Goal: Check status

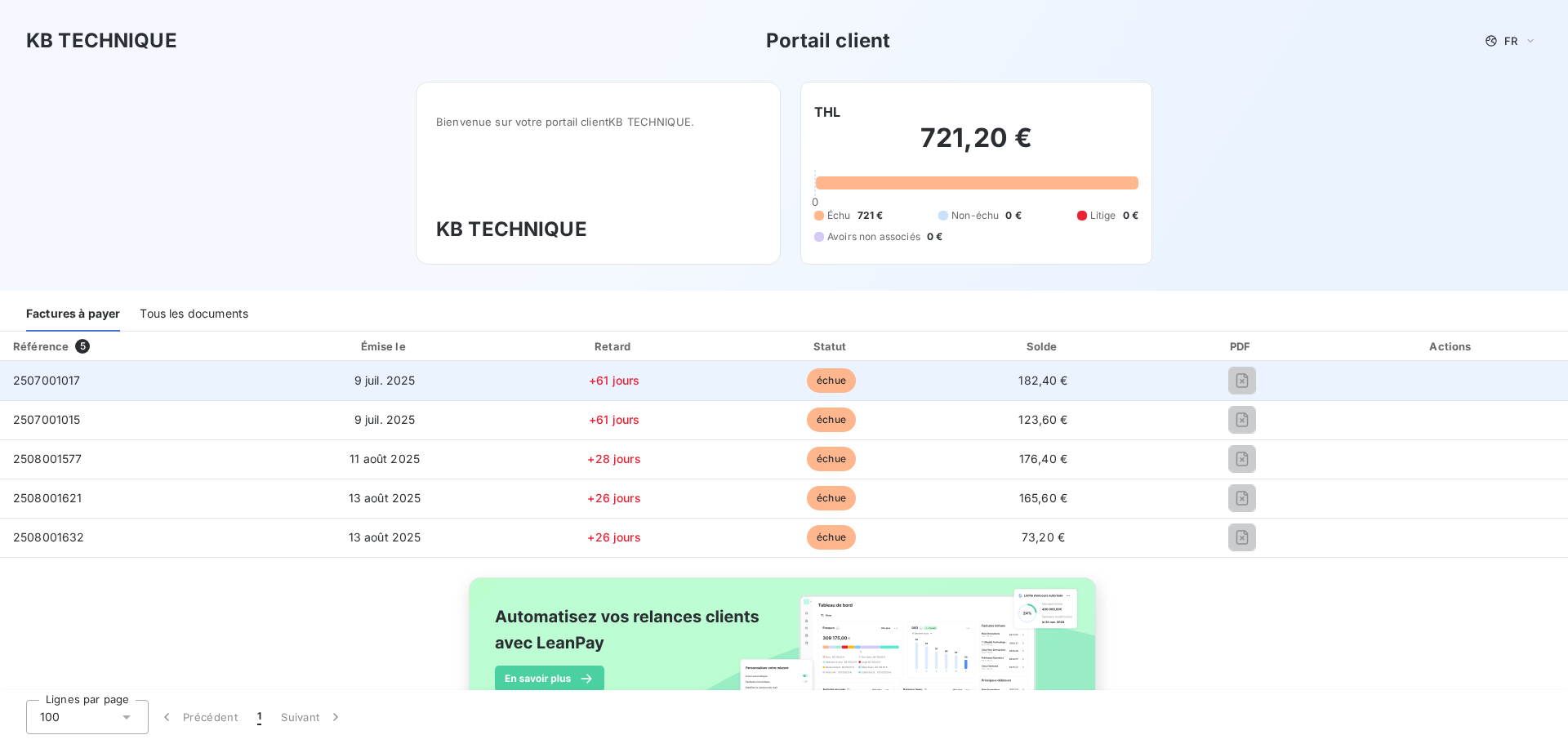
click at [868, 376] on td "échue" at bounding box center [831, 380] width 215 height 39
click at [807, 384] on span "échue" at bounding box center [831, 380] width 49 height 24
click at [391, 387] on td "9 juil. 2025" at bounding box center [385, 380] width 239 height 39
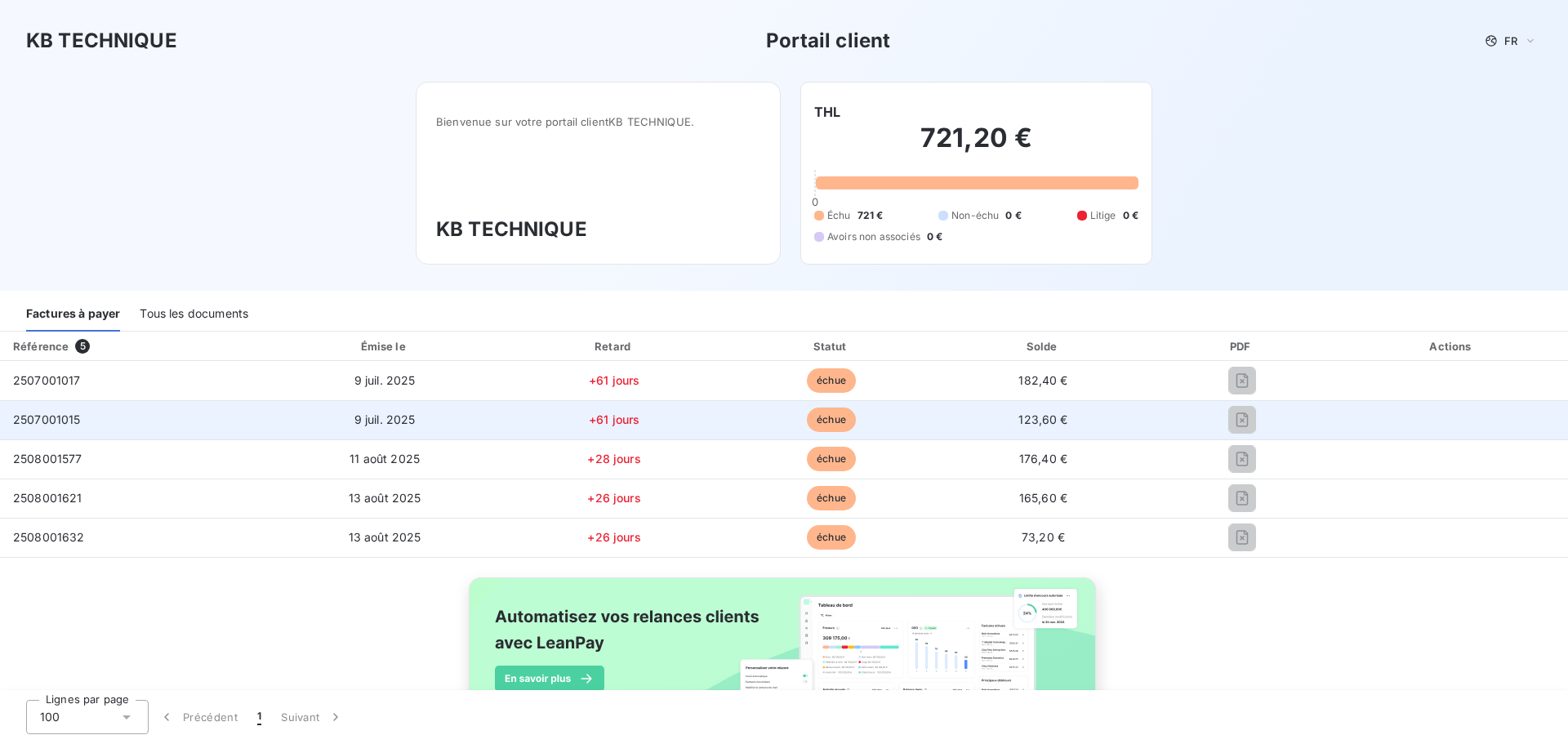
click at [383, 426] on td "9 juil. 2025" at bounding box center [385, 419] width 239 height 39
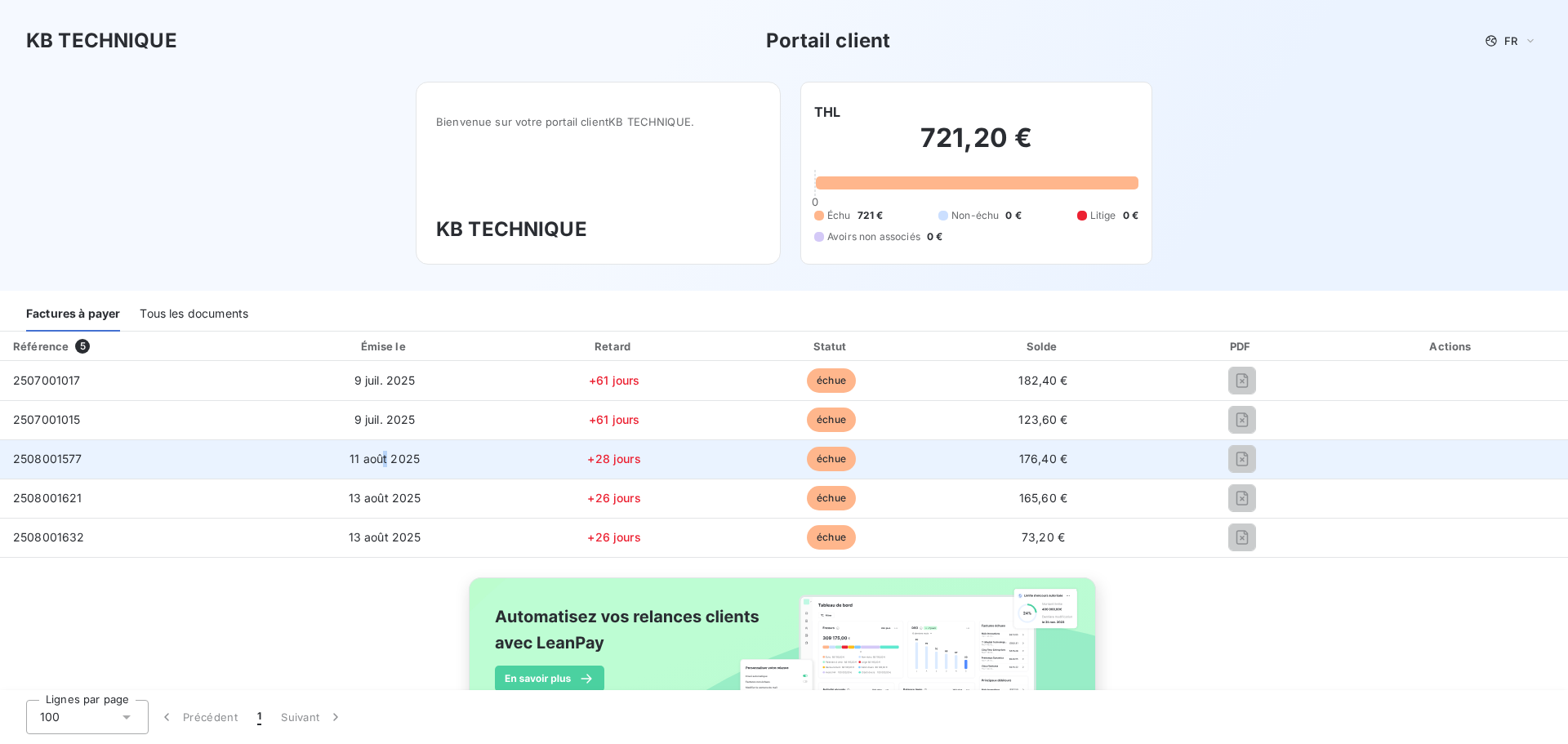
click at [382, 449] on td "11 août 2025" at bounding box center [385, 459] width 239 height 39
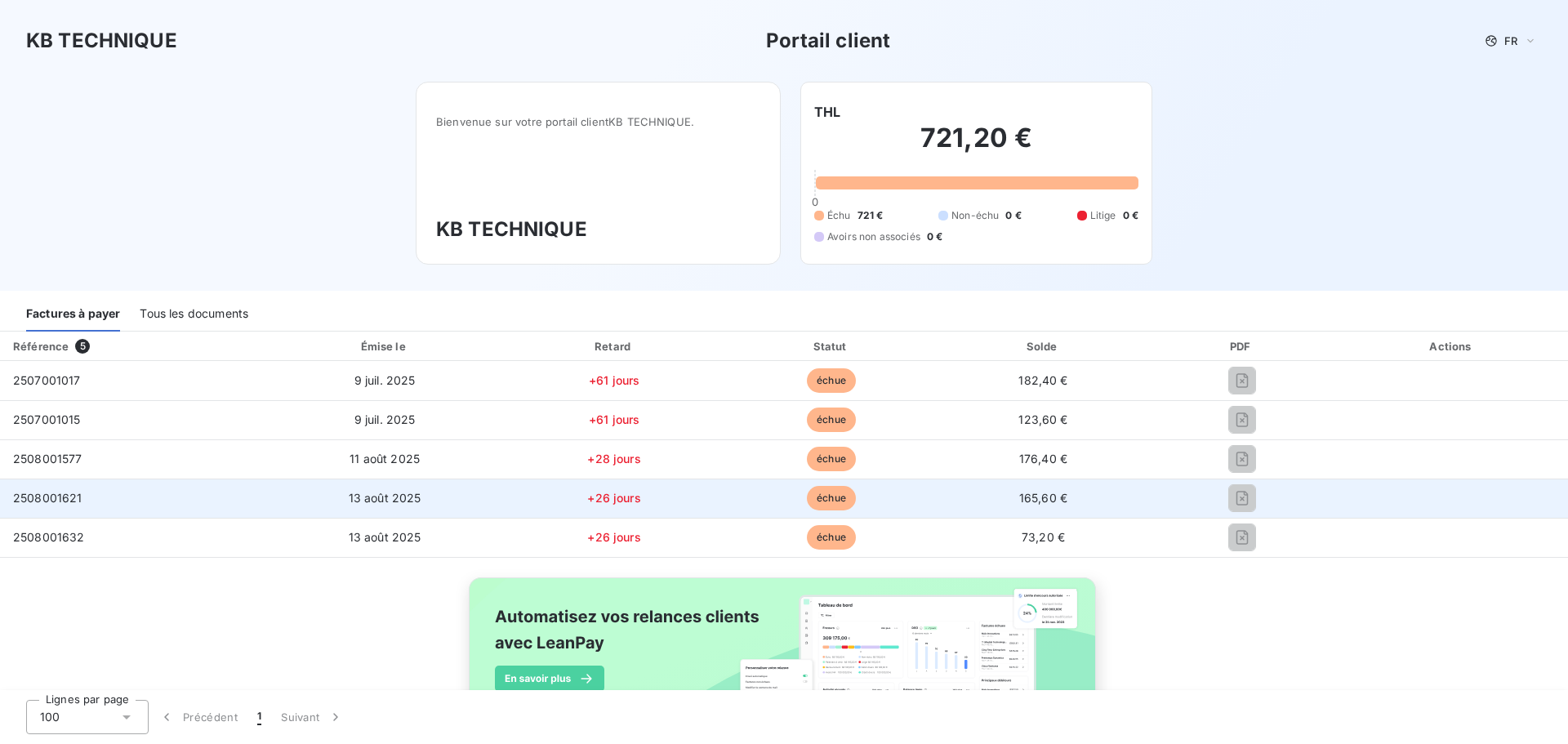
click at [375, 496] on span "13 août 2025" at bounding box center [385, 498] width 73 height 14
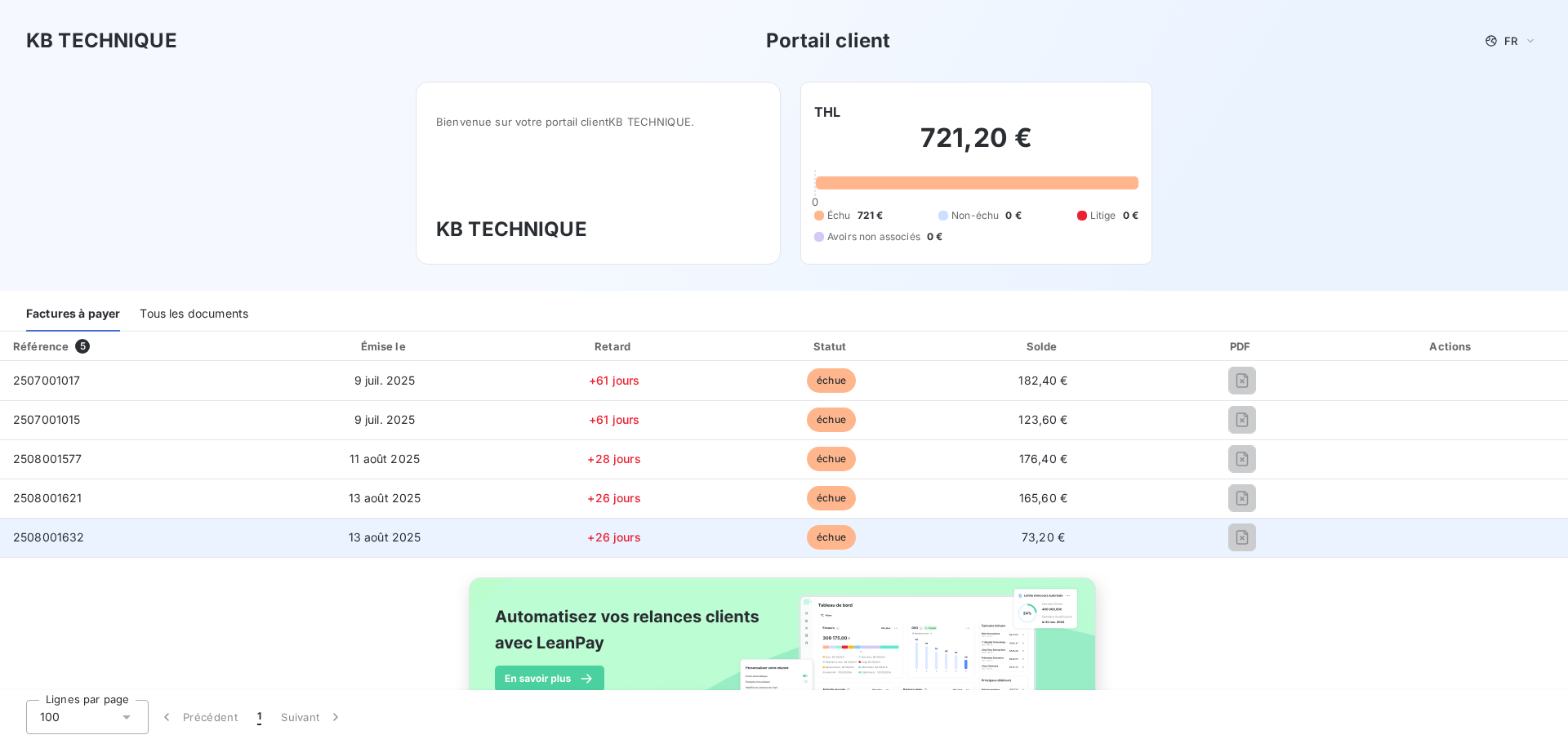
click at [368, 546] on td "13 août 2025" at bounding box center [385, 537] width 239 height 39
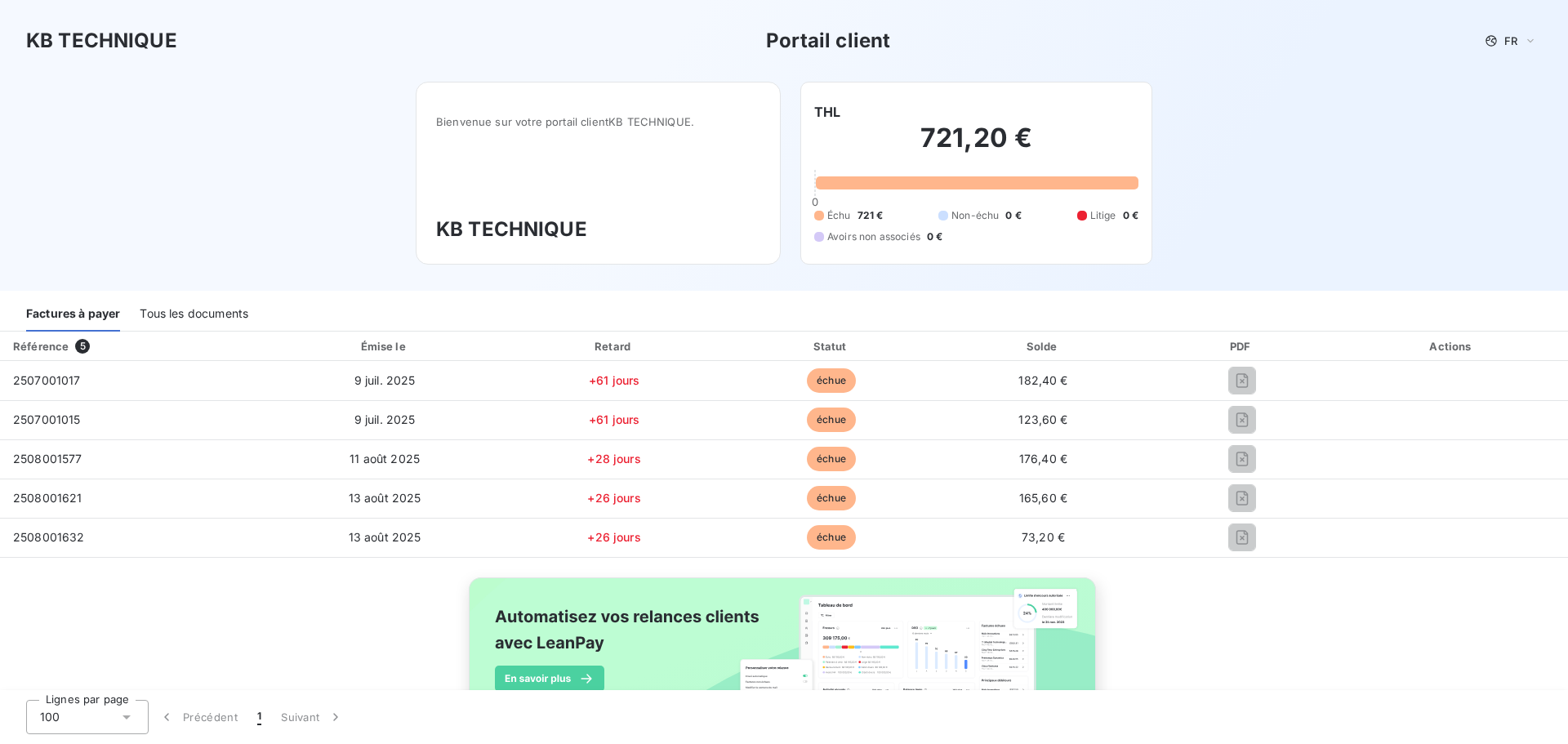
click at [184, 319] on div "Tous les documents" at bounding box center [193, 314] width 109 height 34
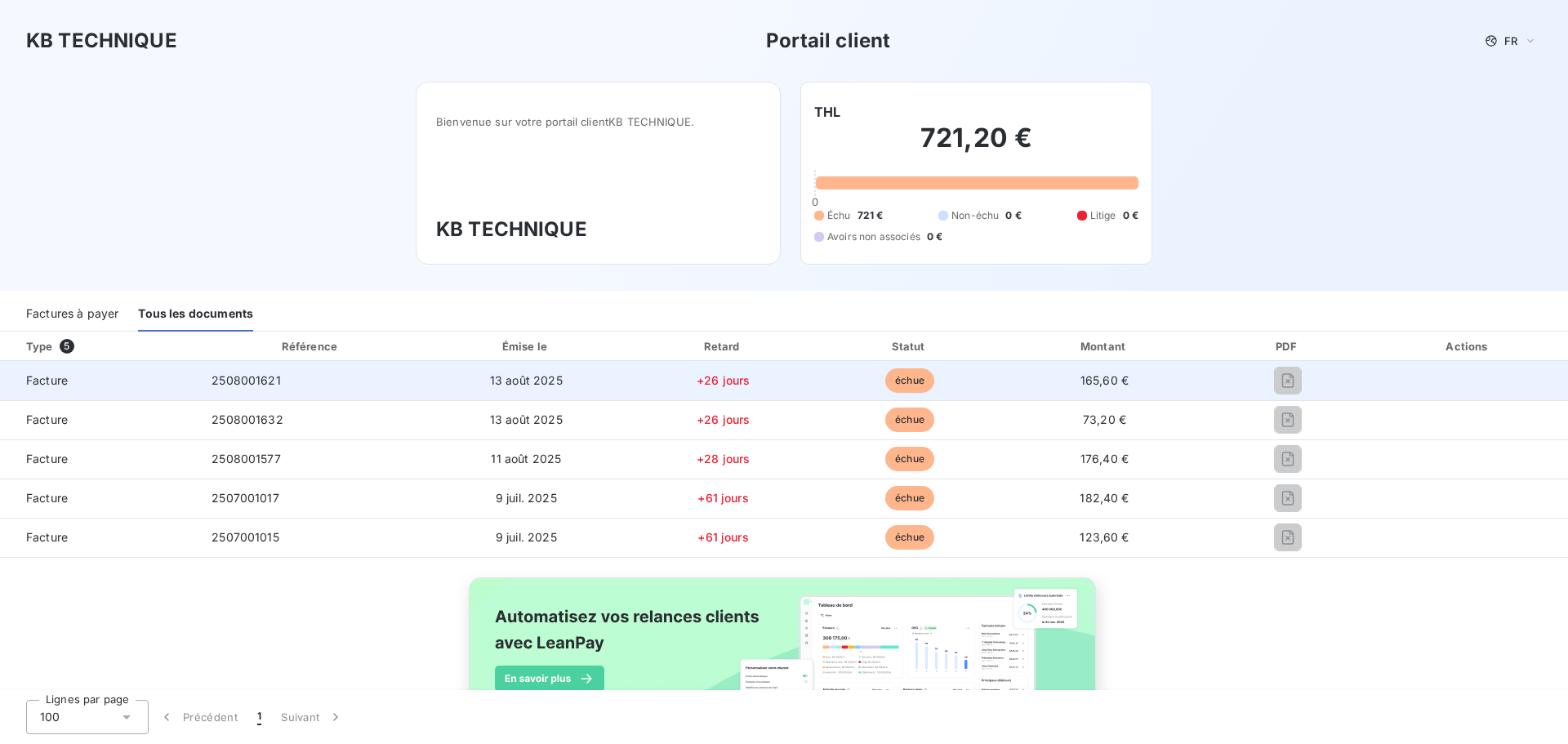
click at [276, 364] on td "2508001621" at bounding box center [311, 380] width 224 height 39
click at [1277, 365] on td at bounding box center [1288, 380] width 162 height 39
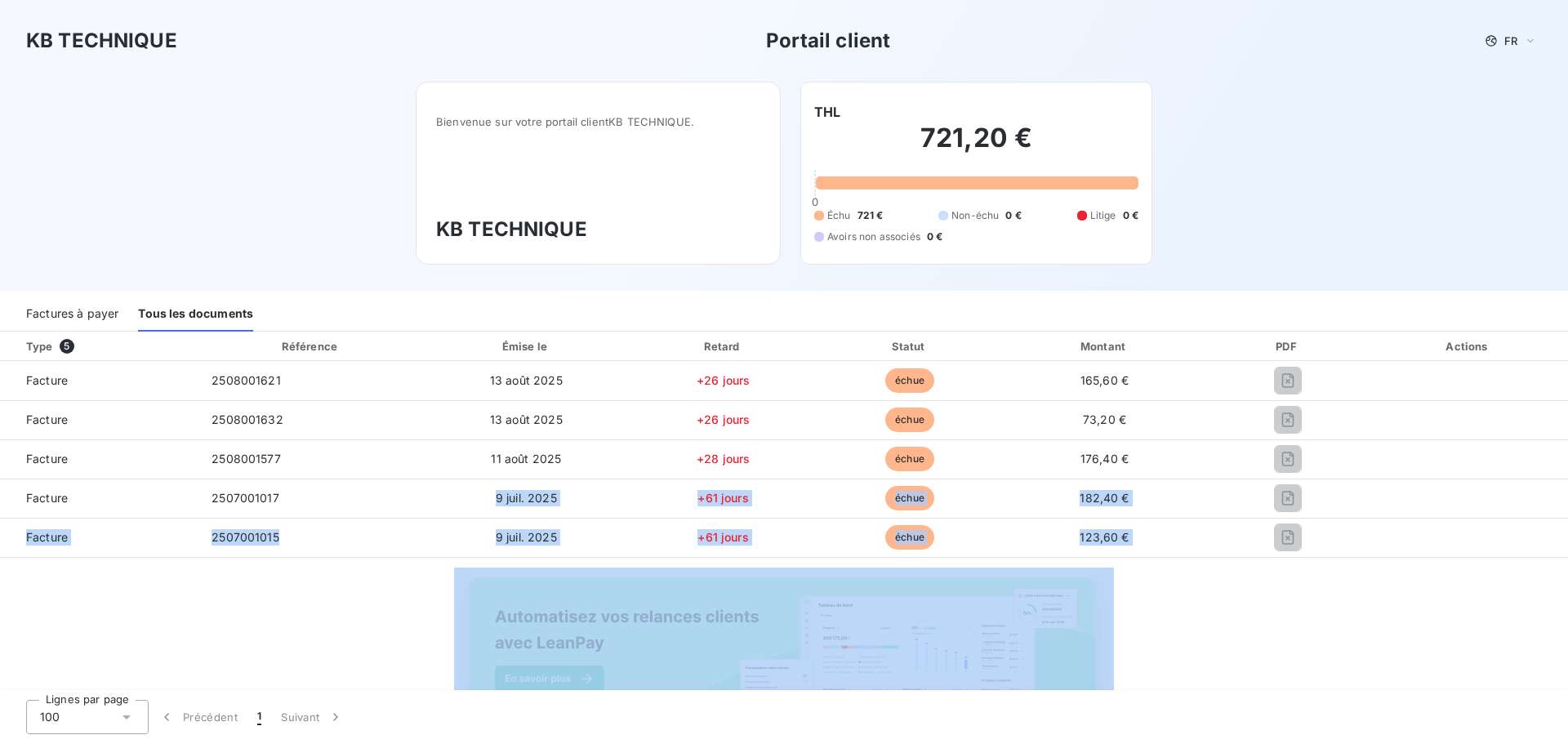
drag, startPoint x: 452, startPoint y: 494, endPoint x: 457, endPoint y: 565, distance: 71.2
click at [457, 565] on div "Type 5 Référence Émise le Retard Statut Montant PDF Actions Facture 2508001621 …" at bounding box center [784, 554] width 1568 height 446
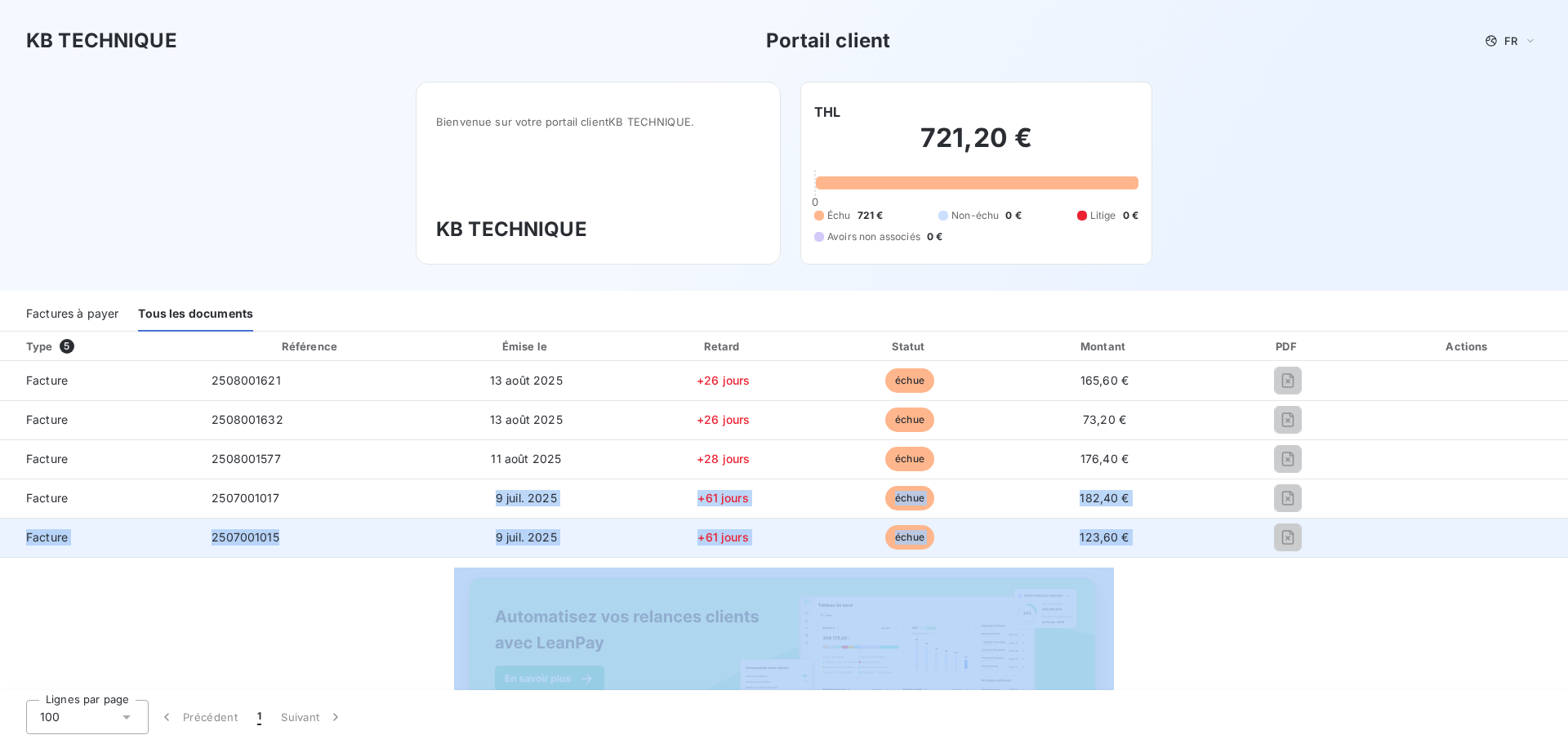
click at [767, 526] on td "+61 jours" at bounding box center [723, 537] width 189 height 39
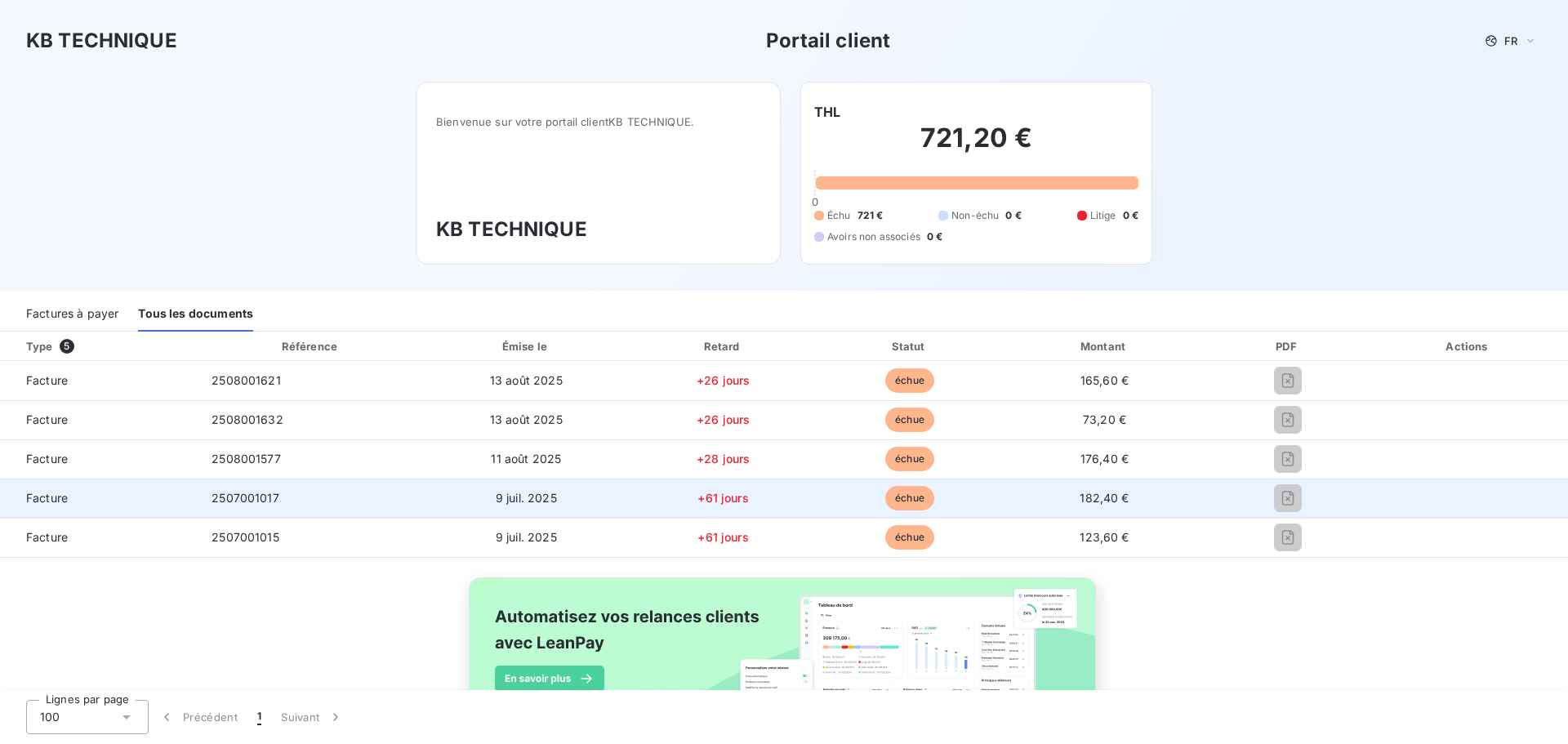
click at [457, 497] on td "9 juil. 2025" at bounding box center [526, 498] width 205 height 39
